Goal: Task Accomplishment & Management: Complete application form

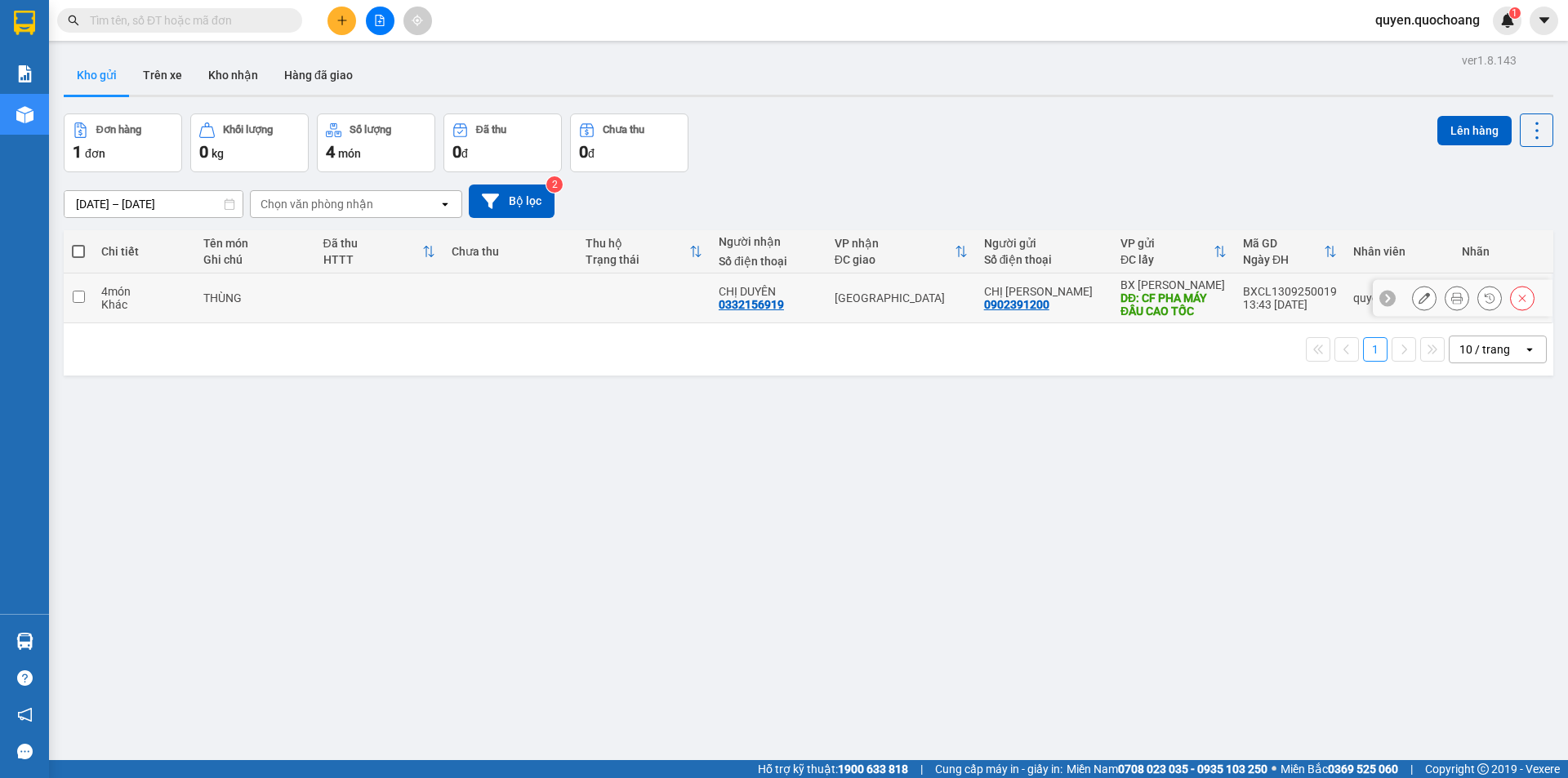
click at [1289, 288] on div "BXCL1309250019" at bounding box center [1290, 291] width 94 height 13
checkbox input "true"
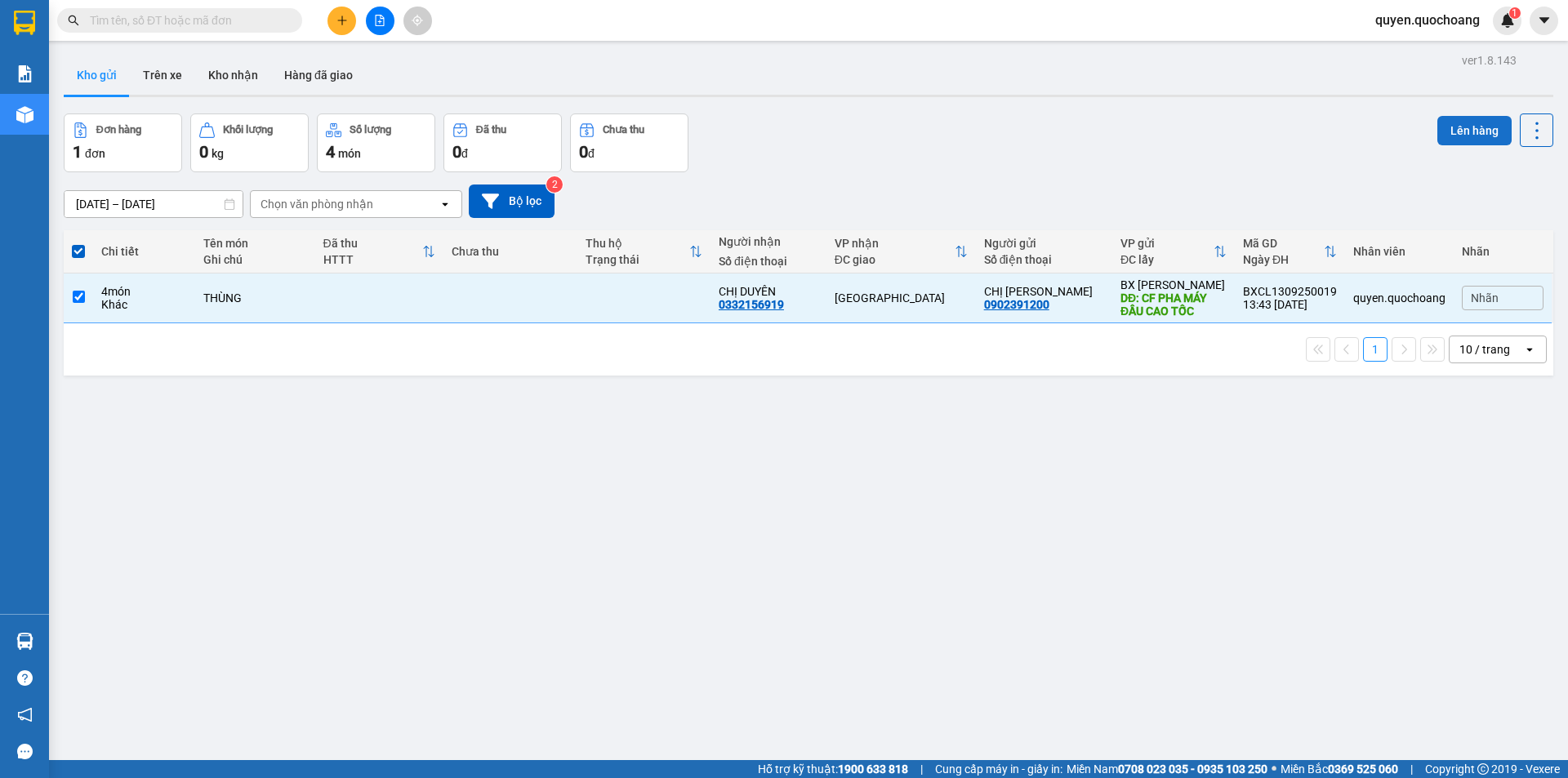
click at [1421, 145] on div "Đơn hàng 1 đơn Khối lượng 0 kg Số lượng 4 món Đã thu 0 đ Chưa thu 0 đ Lên hàng" at bounding box center [808, 142] width 1490 height 58
click at [1444, 135] on button "Lên hàng" at bounding box center [1475, 130] width 75 height 30
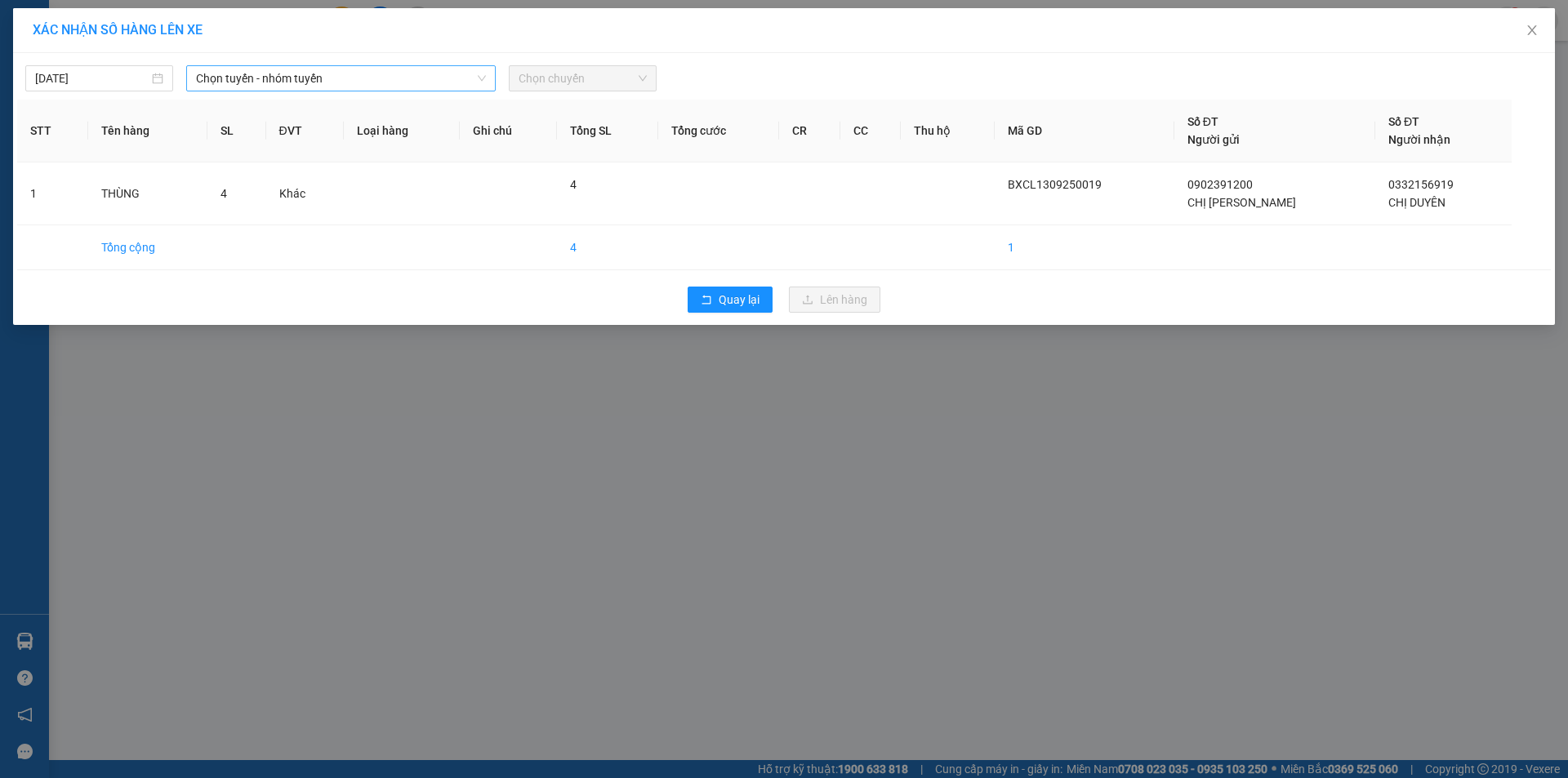
click at [363, 78] on span "Chọn tuyến - nhóm tuyến" at bounding box center [341, 78] width 290 height 25
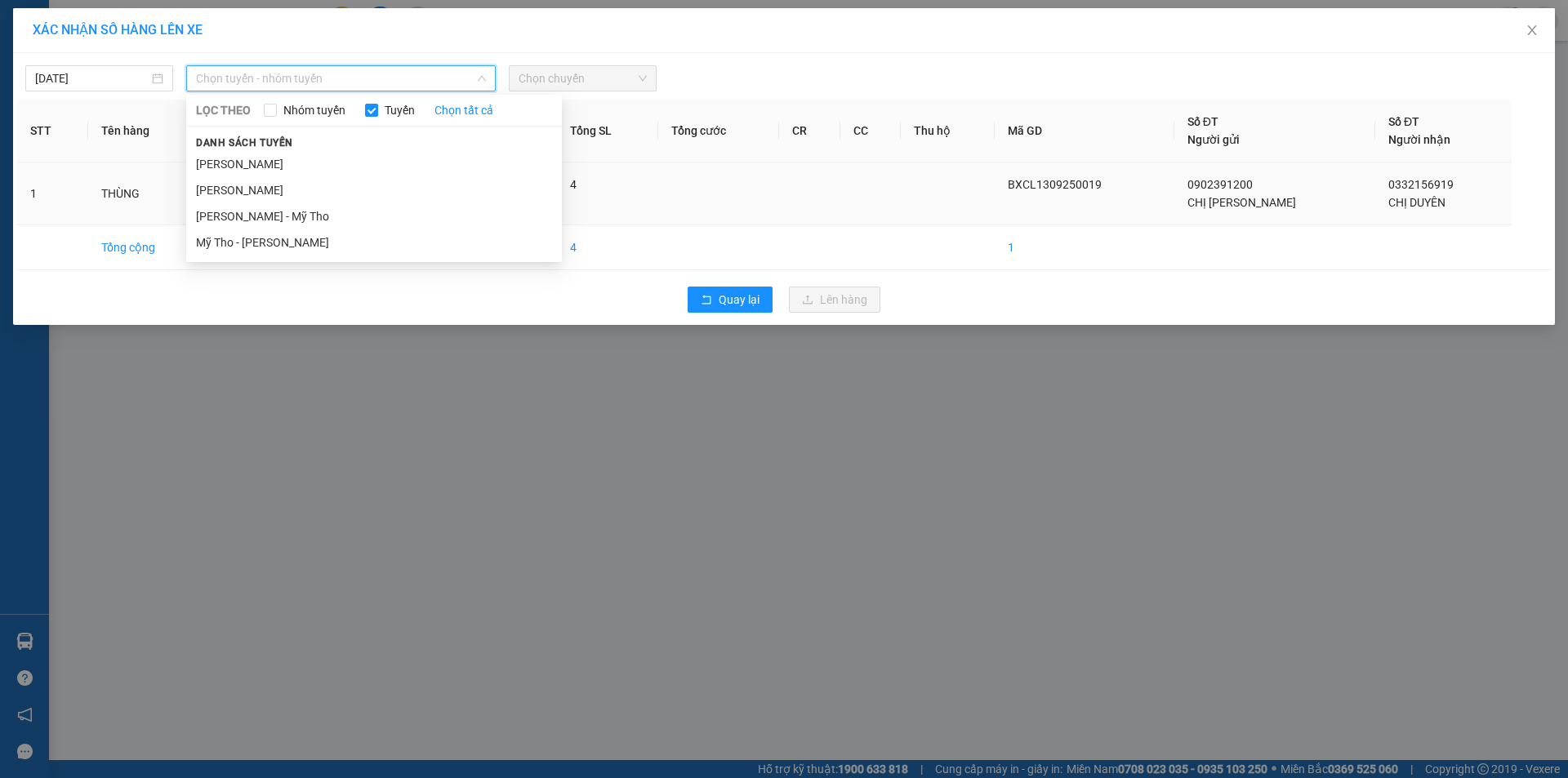
click at [282, 163] on li "[PERSON_NAME]" at bounding box center [374, 163] width 376 height 26
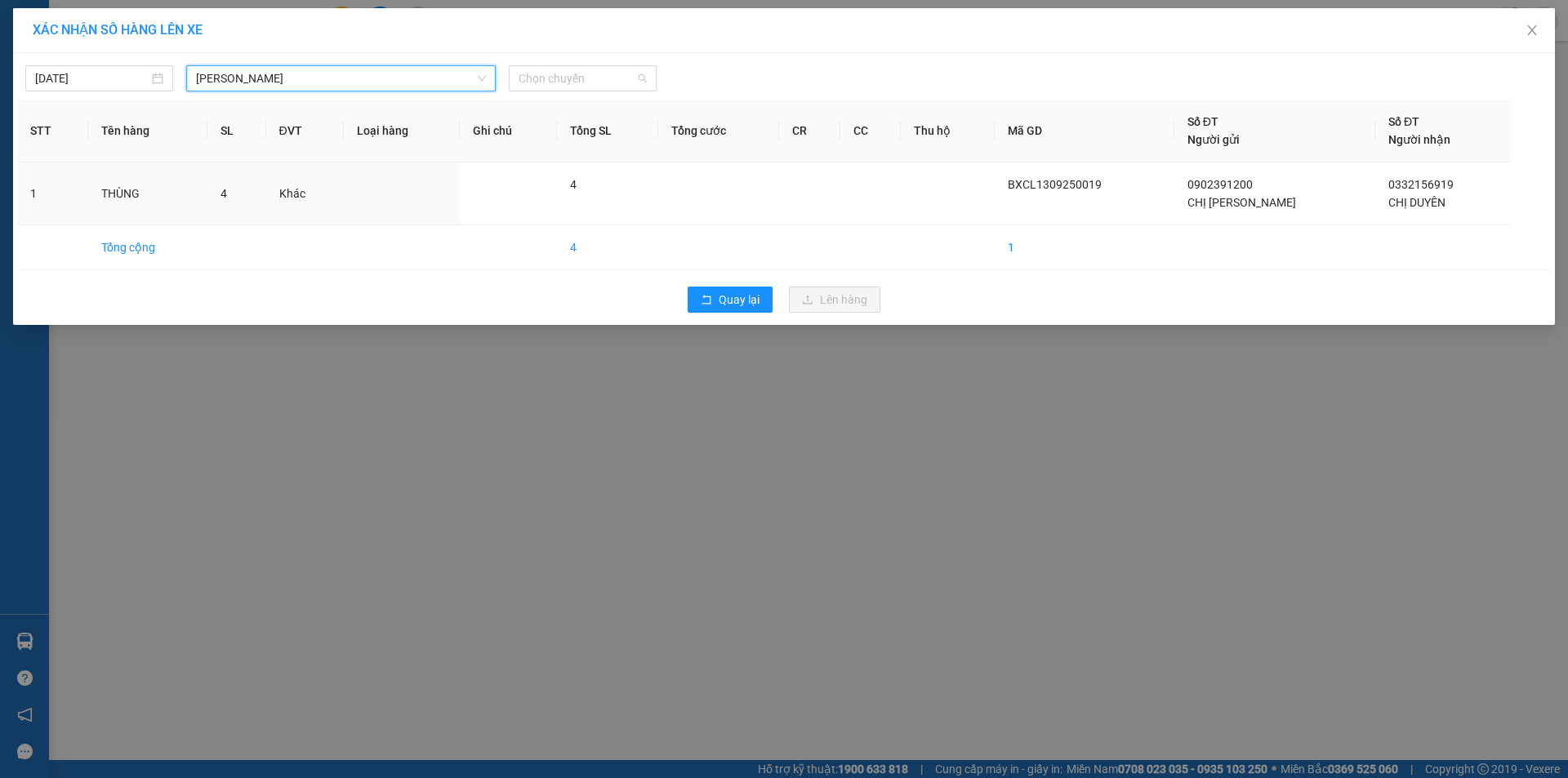
drag, startPoint x: 535, startPoint y: 77, endPoint x: 537, endPoint y: 92, distance: 15.1
click at [532, 77] on span "Chọn chuyến" at bounding box center [582, 78] width 128 height 25
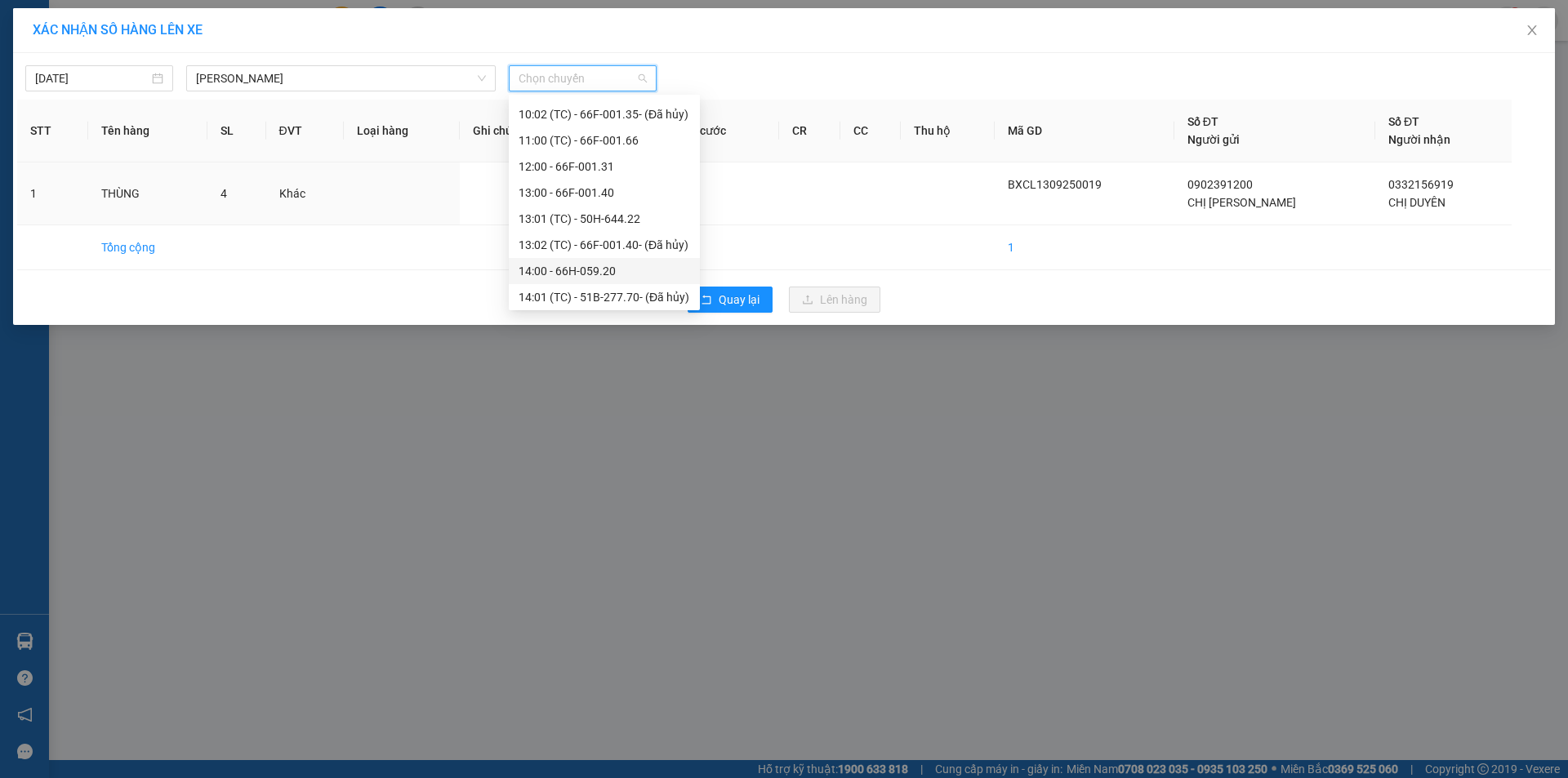
scroll to position [653, 0]
click at [627, 191] on div "14:00 - 66H-059.20" at bounding box center [604, 189] width 172 height 18
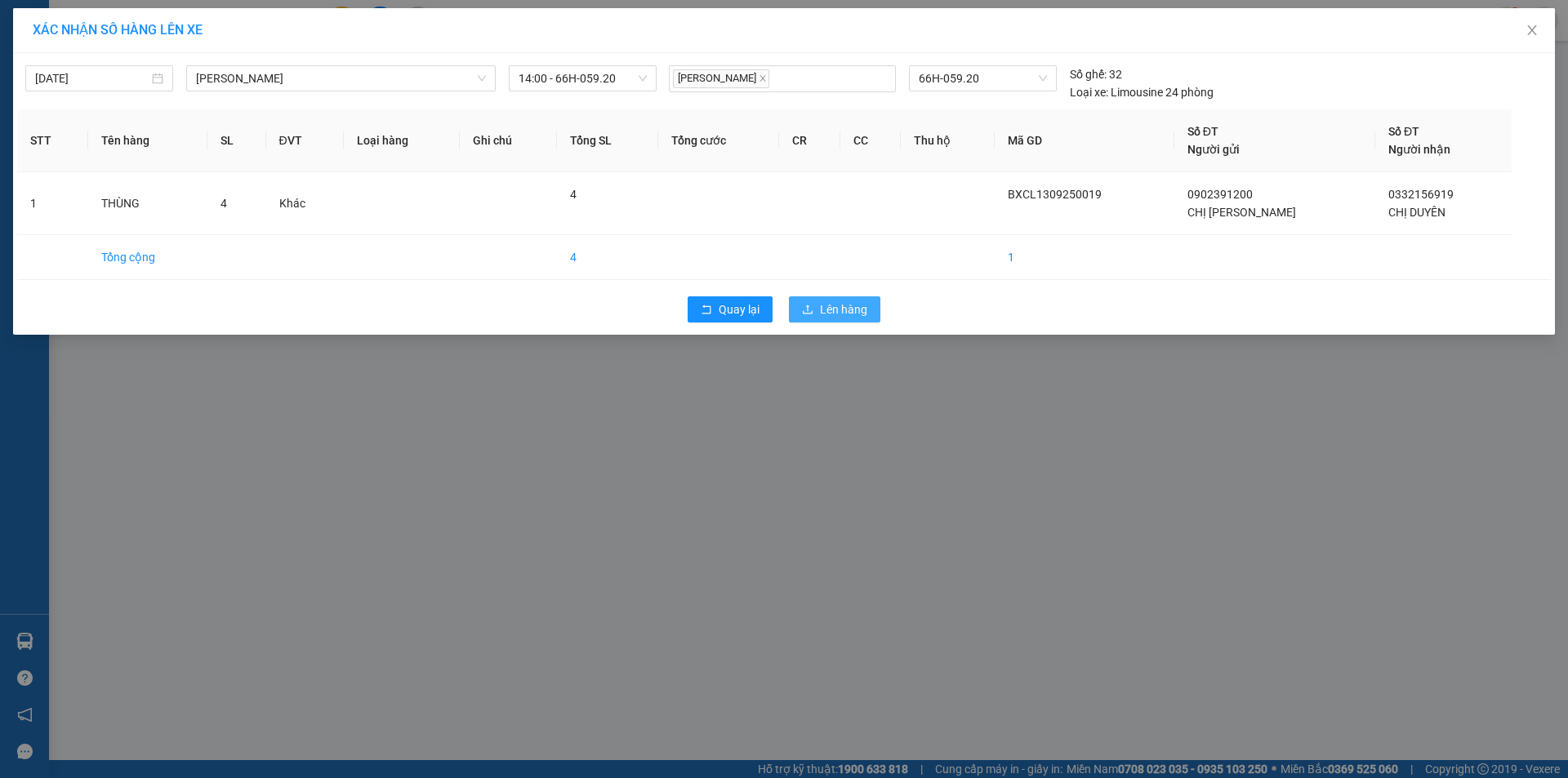
drag, startPoint x: 852, startPoint y: 322, endPoint x: 852, endPoint y: 312, distance: 10.0
click at [852, 318] on button "Lên hàng" at bounding box center [835, 309] width 91 height 26
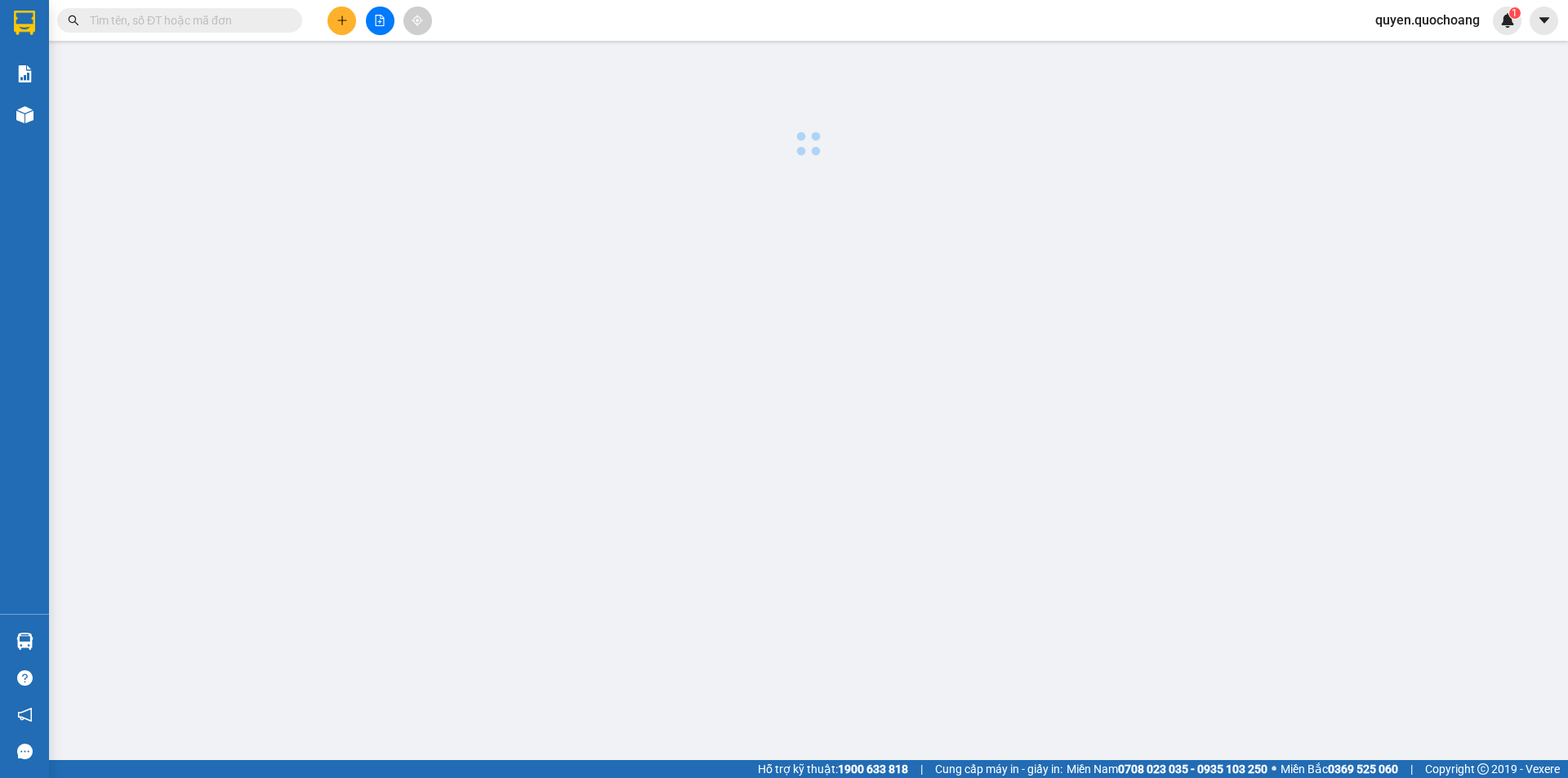
click at [850, 310] on main at bounding box center [784, 380] width 1568 height 760
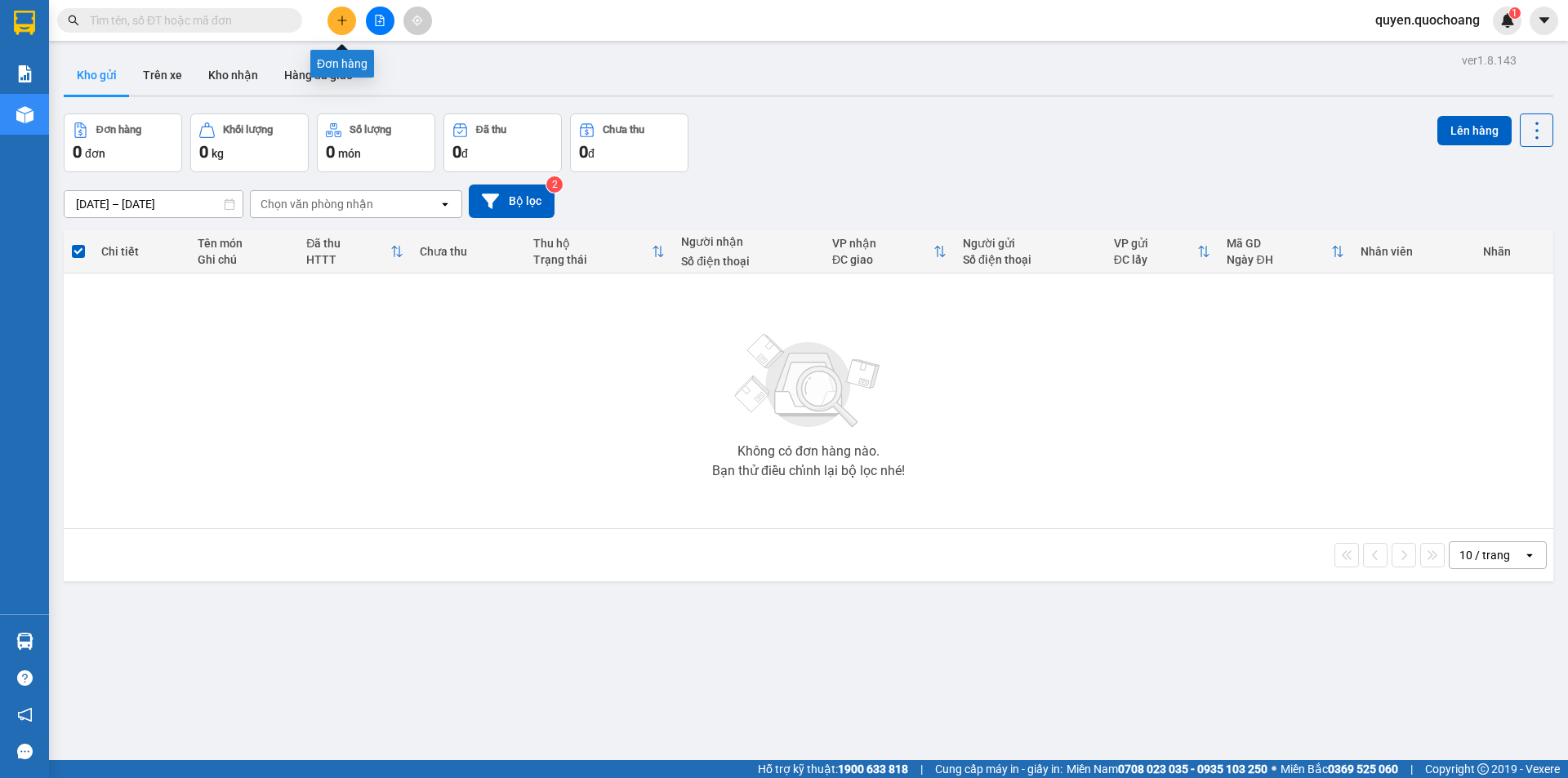
click at [333, 22] on button at bounding box center [342, 21] width 29 height 29
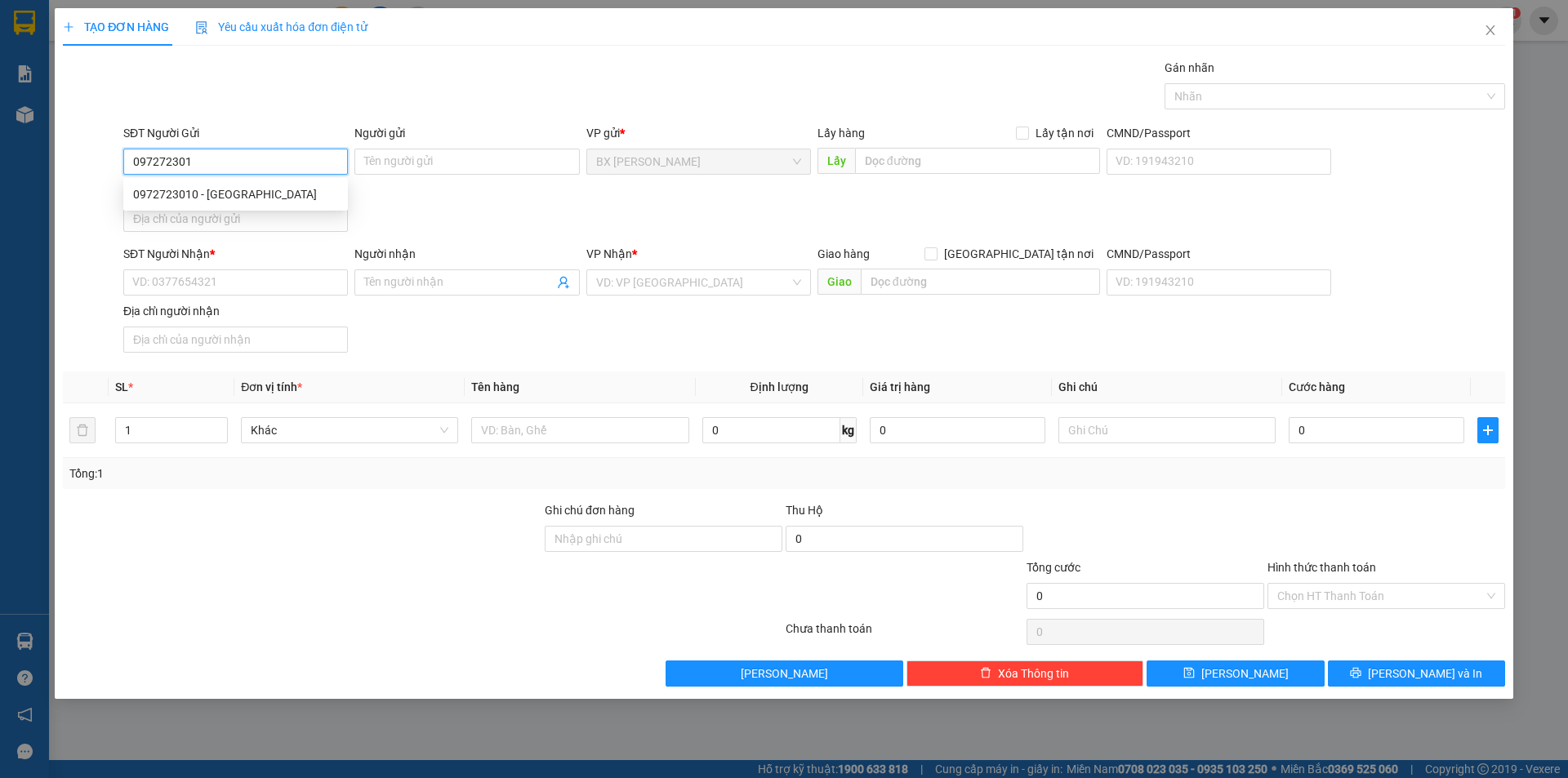
type input "0972723010"
click at [244, 191] on div "0972723010 - [GEOGRAPHIC_DATA]" at bounding box center [235, 194] width 205 height 18
type input "ANH CHÂU"
type input "0972723010"
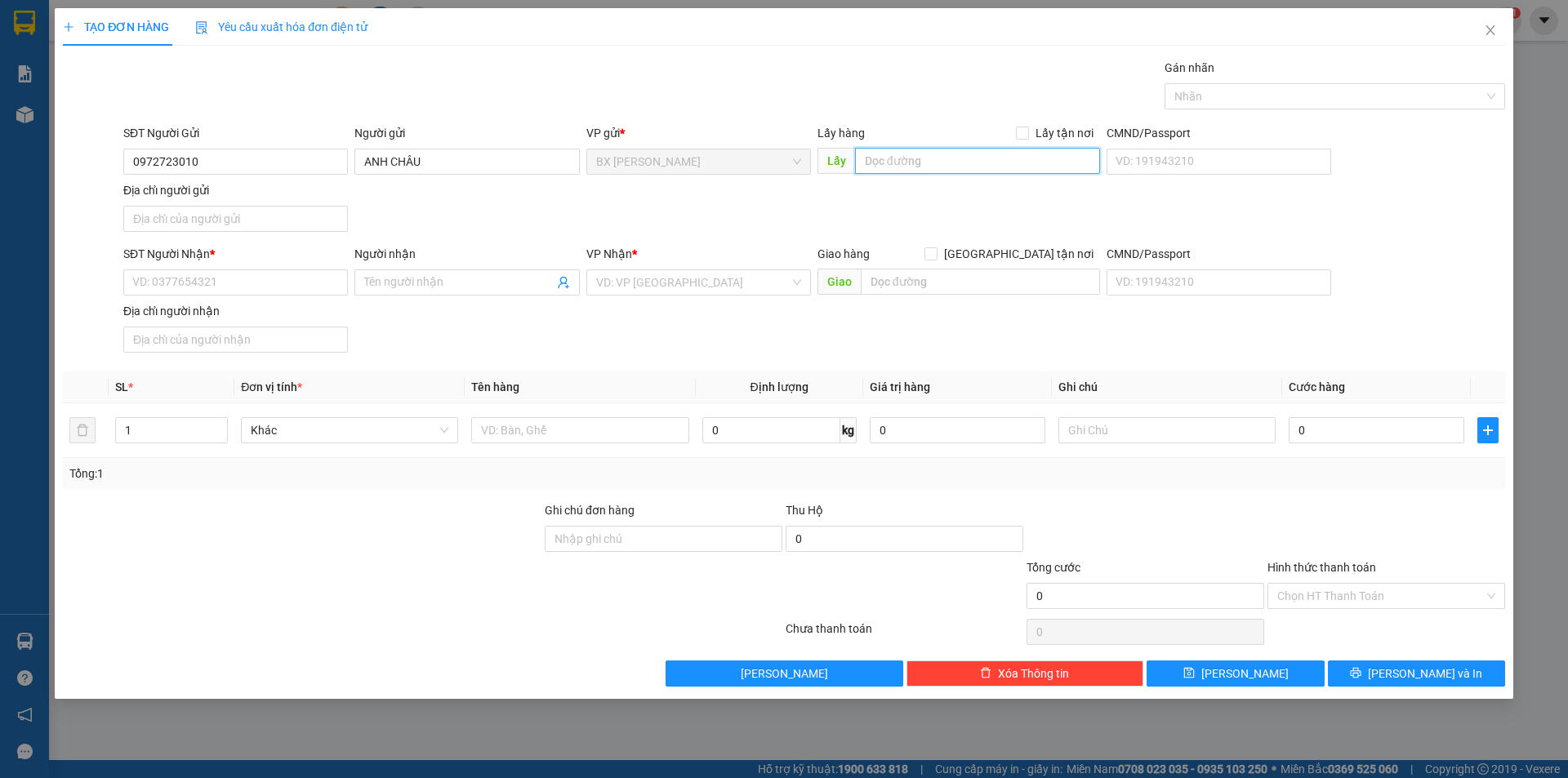
click at [901, 171] on input "text" at bounding box center [978, 161] width 245 height 26
type input "c"
type input "[DEMOGRAPHIC_DATA] BA CÔ"
click at [288, 276] on input "SĐT Người Nhận *" at bounding box center [235, 282] width 224 height 26
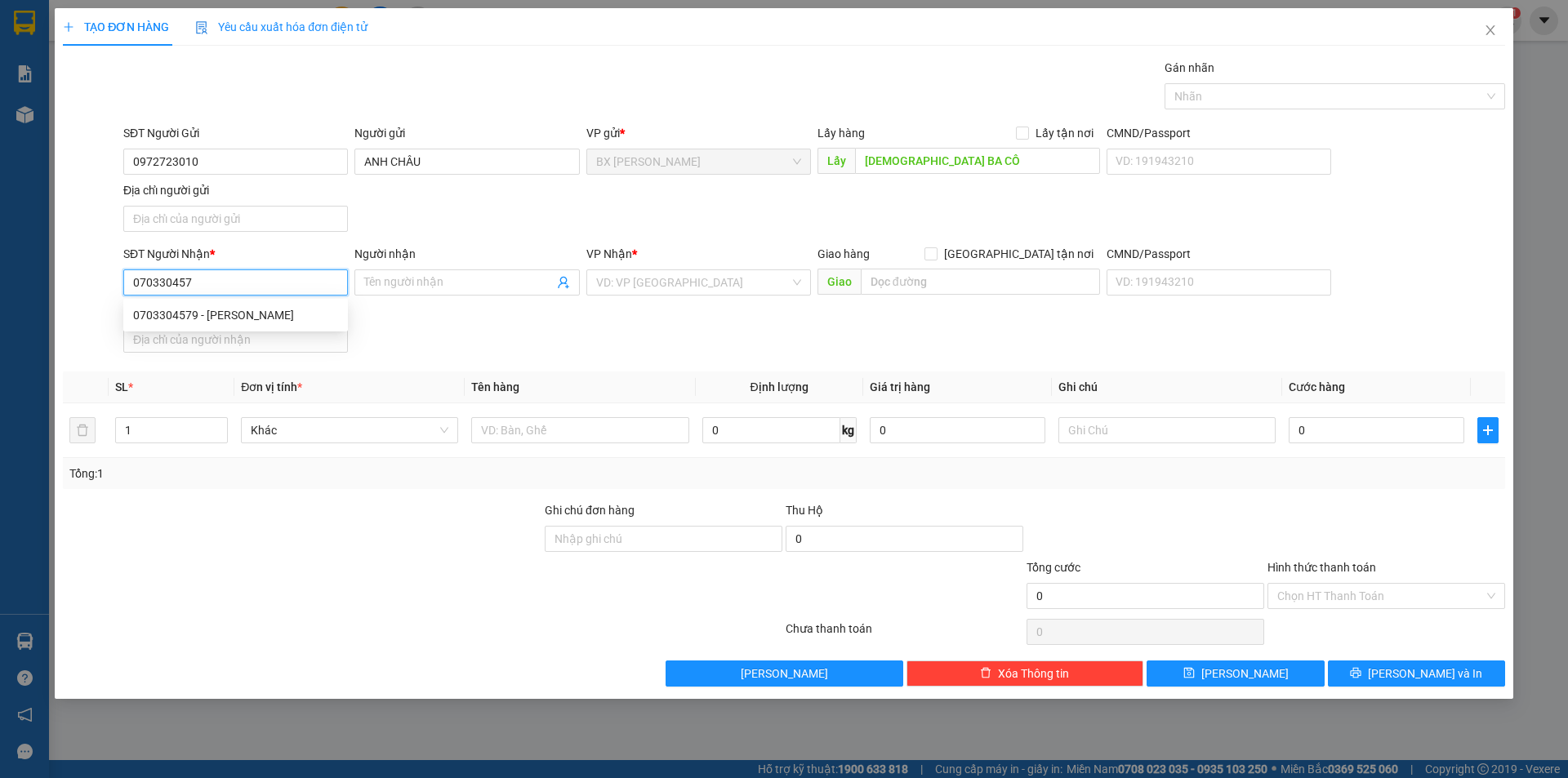
type input "0703304579"
click at [174, 308] on div "0703304579 - [PERSON_NAME]" at bounding box center [235, 315] width 205 height 18
type input "[PERSON_NAME]"
type input "0703304579"
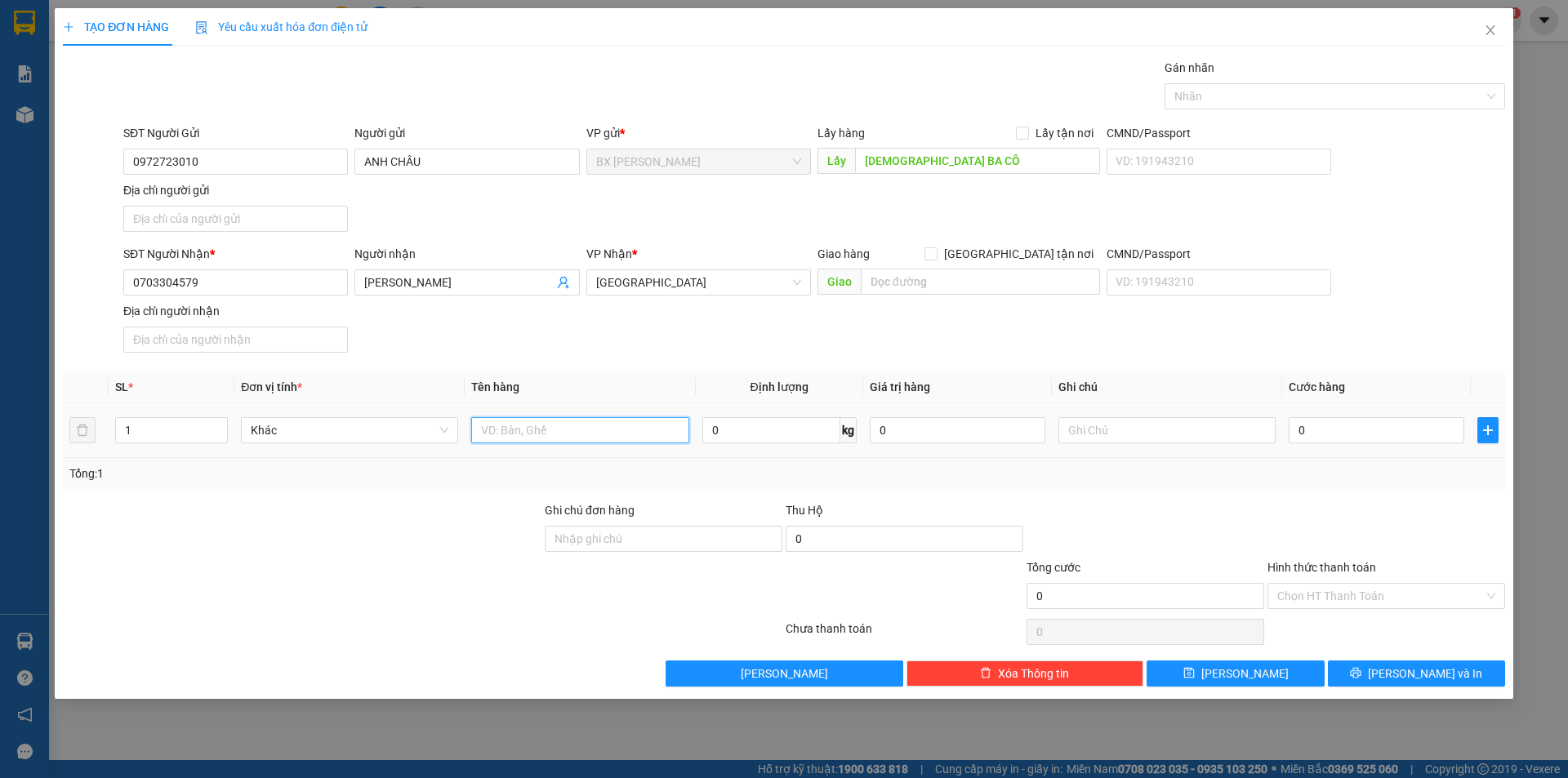
click at [608, 434] on input "text" at bounding box center [579, 430] width 218 height 26
type input "THÙNG"
click at [1378, 666] on button "[PERSON_NAME] và In" at bounding box center [1416, 673] width 177 height 26
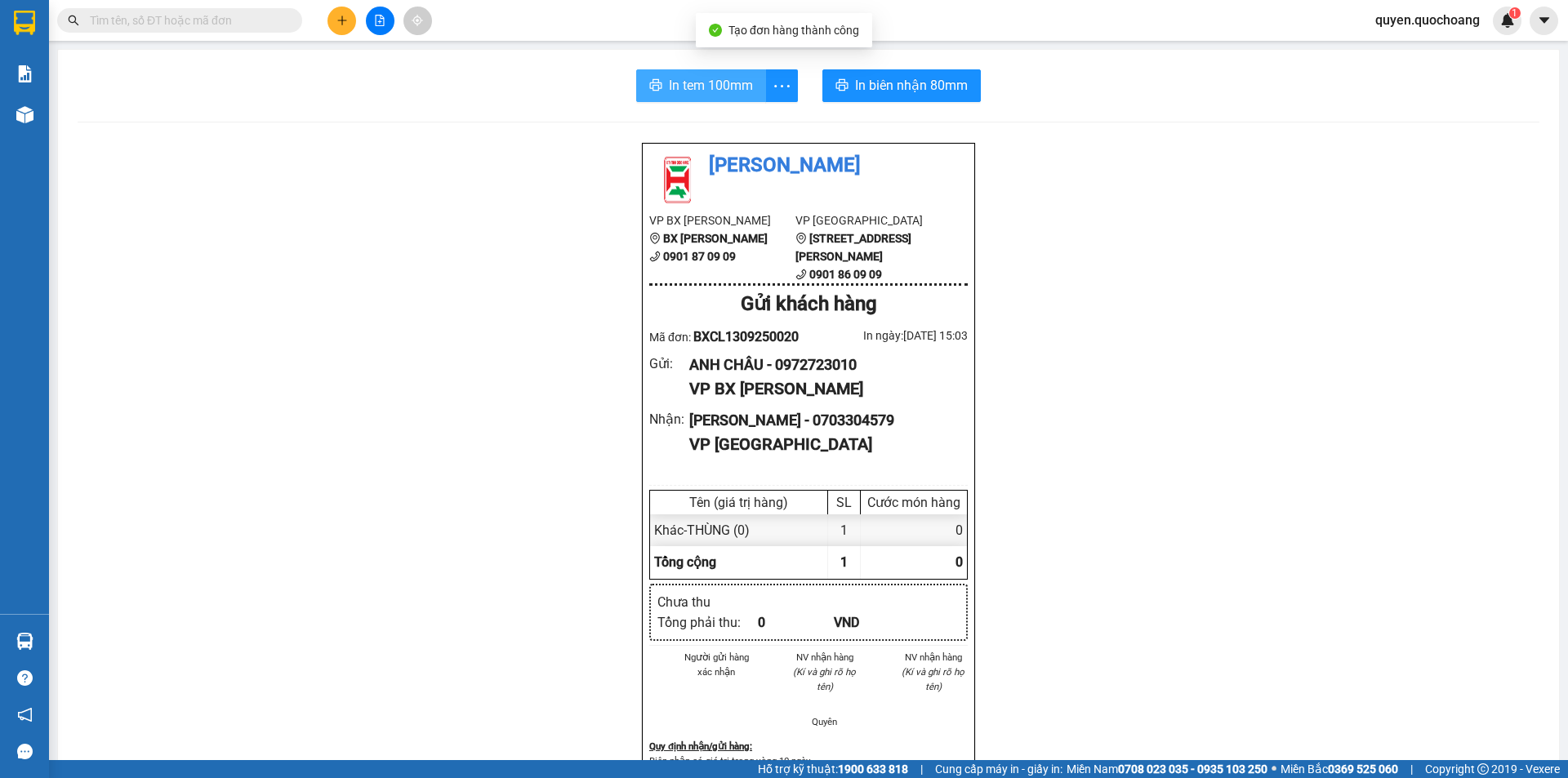
click at [679, 93] on span "In tem 100mm" at bounding box center [711, 86] width 84 height 20
click at [1203, 665] on div "Quốc Hoàng VP [PERSON_NAME] Lãnh BX Cao Lãnh 0901 87 09 09 VP [GEOGRAPHIC_DATA]…" at bounding box center [809, 731] width 1462 height 1178
